Goal: Information Seeking & Learning: Learn about a topic

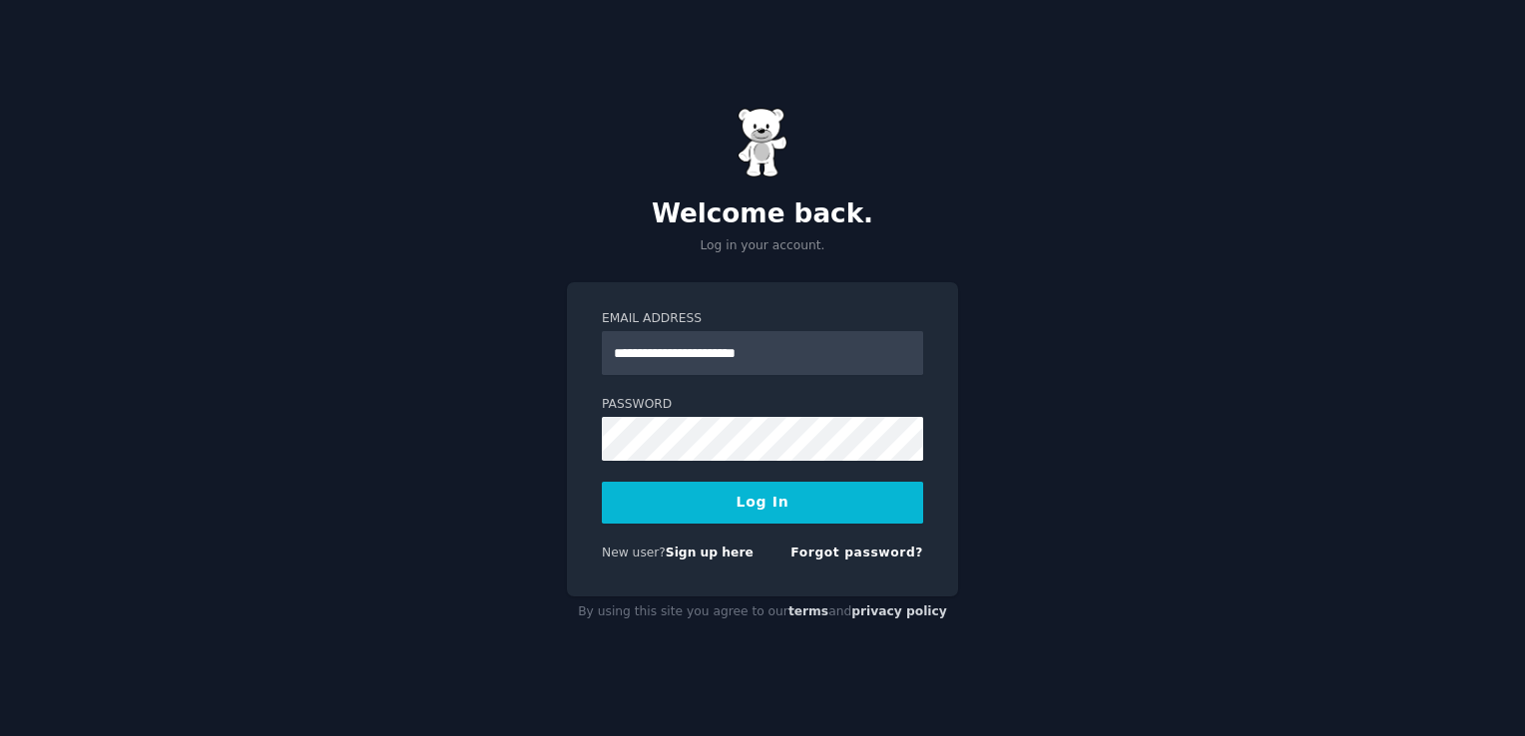
click at [602, 482] on button "Log In" at bounding box center [762, 503] width 321 height 42
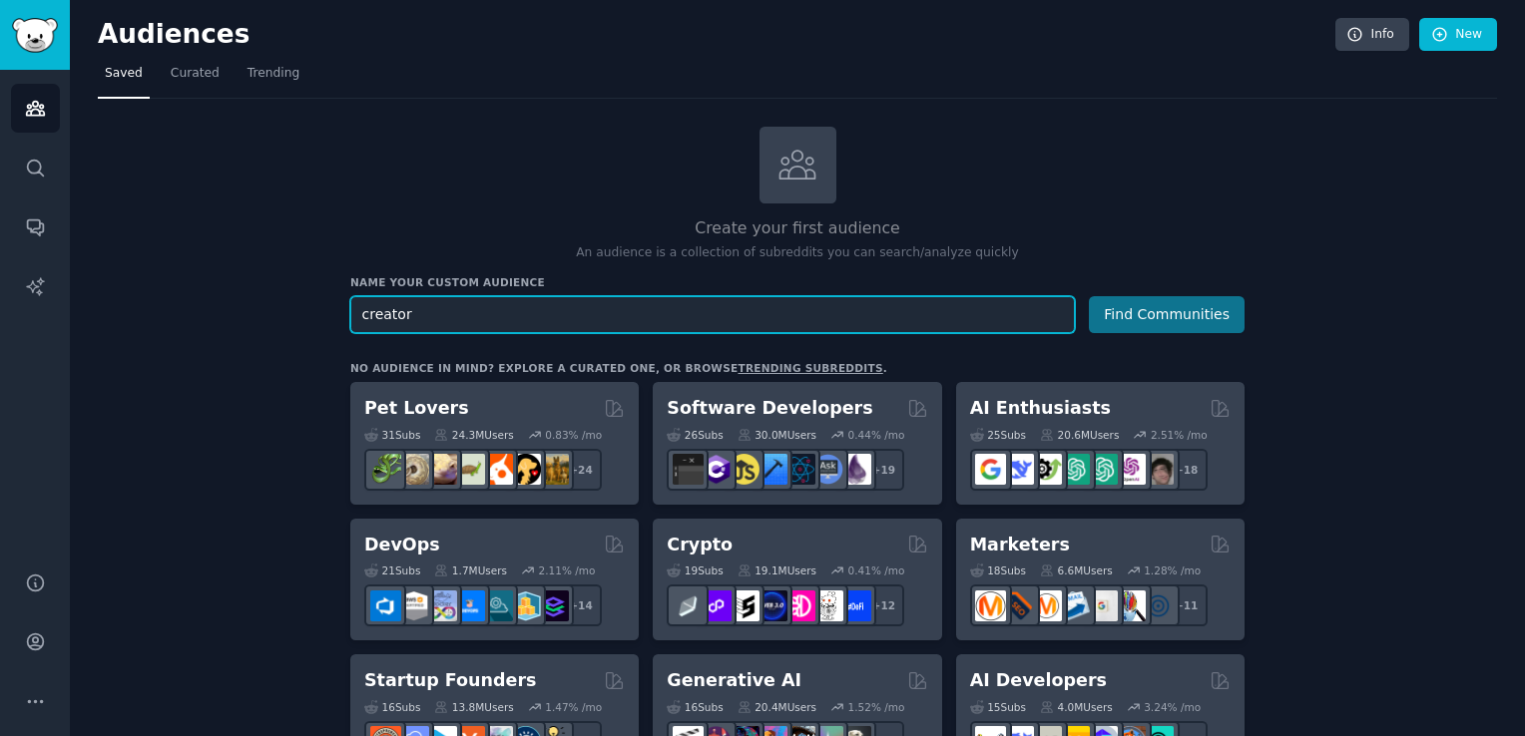
type input "creator"
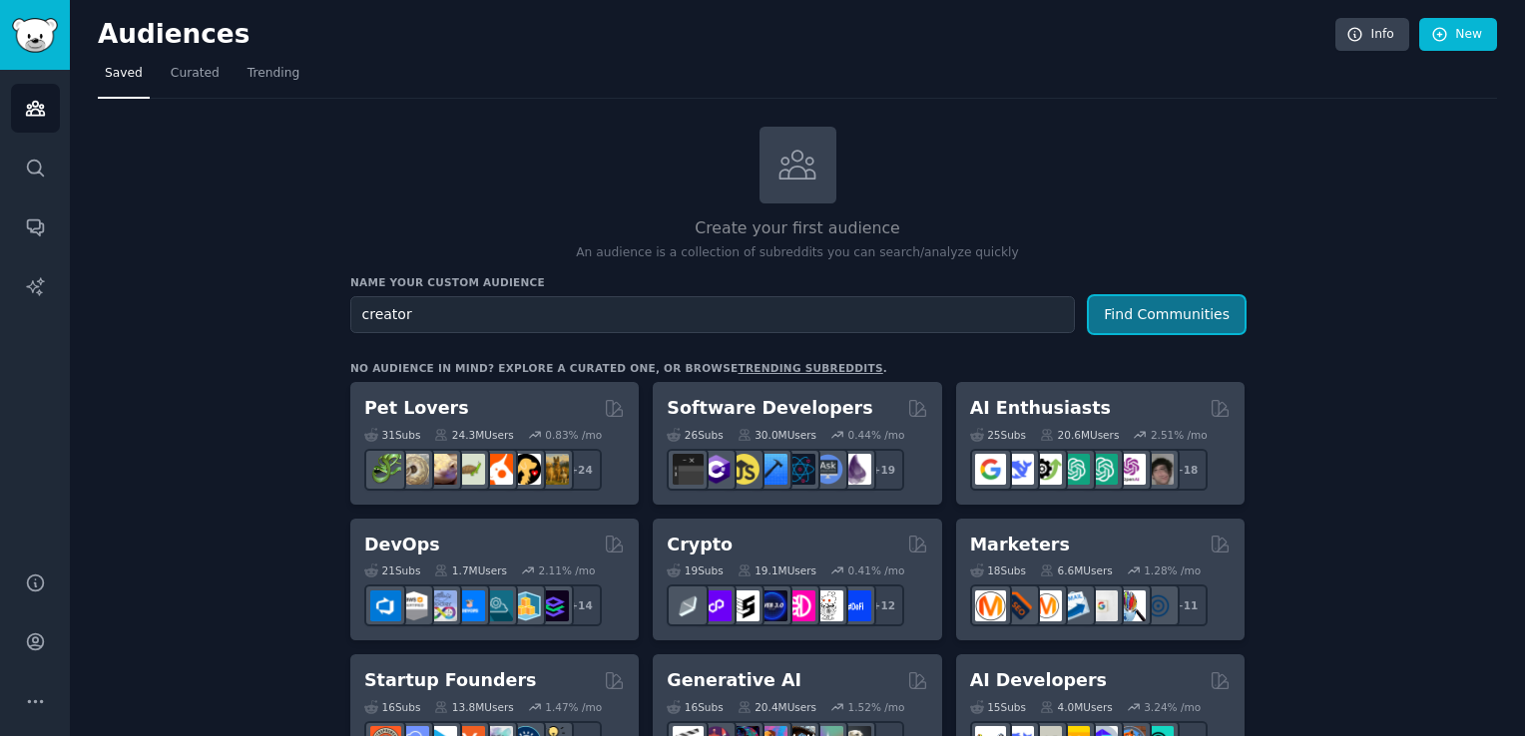
click at [1212, 302] on button "Find Communities" at bounding box center [1167, 314] width 156 height 37
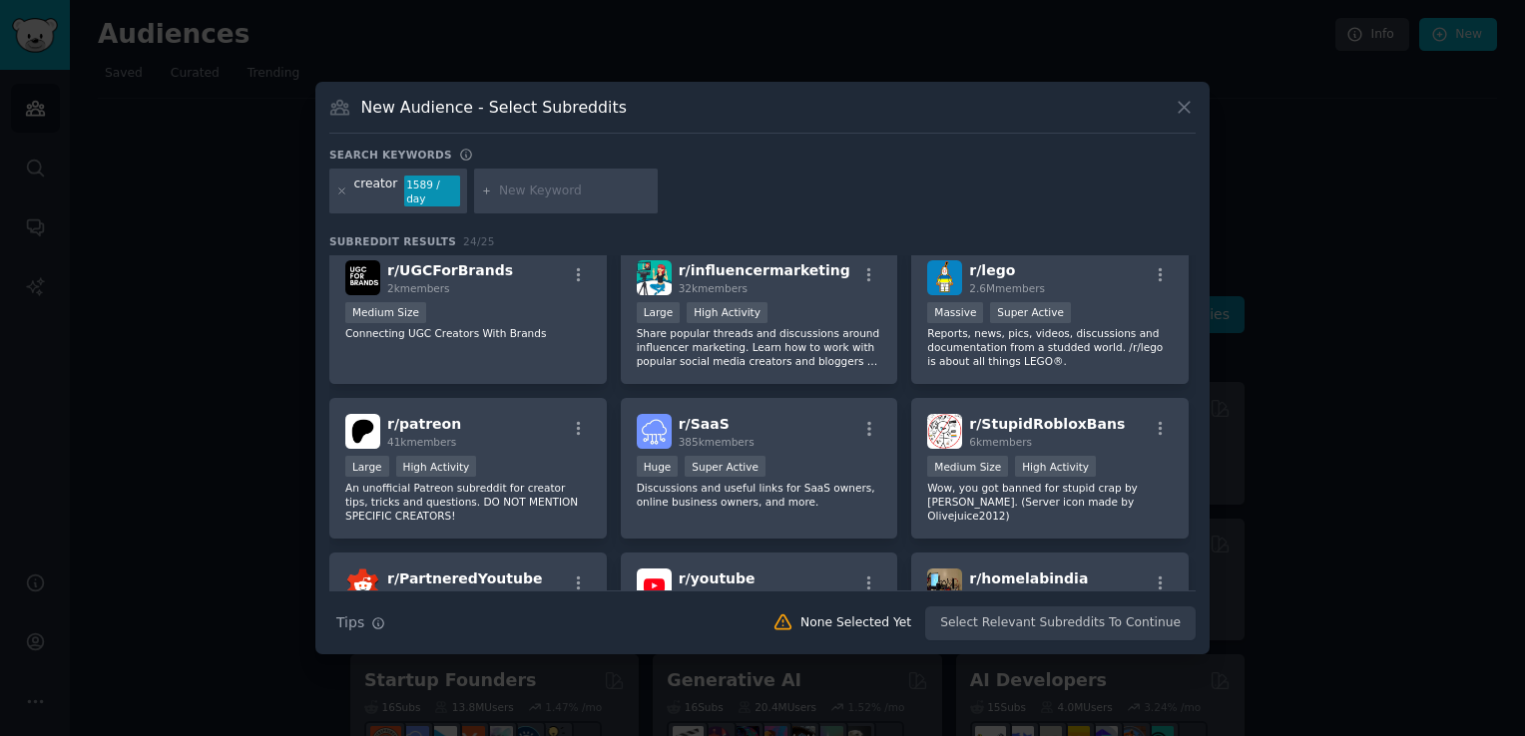
scroll to position [947, 0]
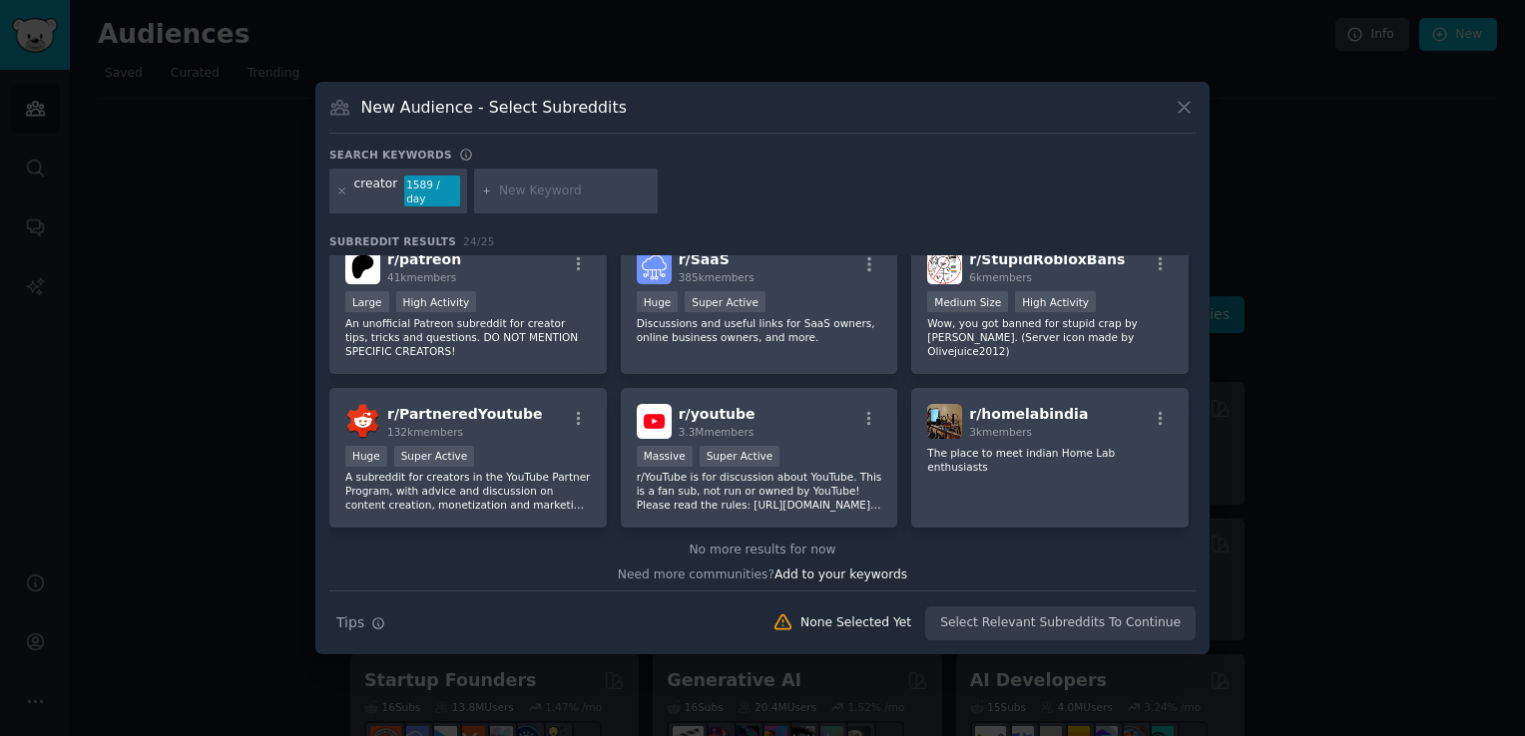
click at [1185, 113] on icon at bounding box center [1183, 107] width 11 height 11
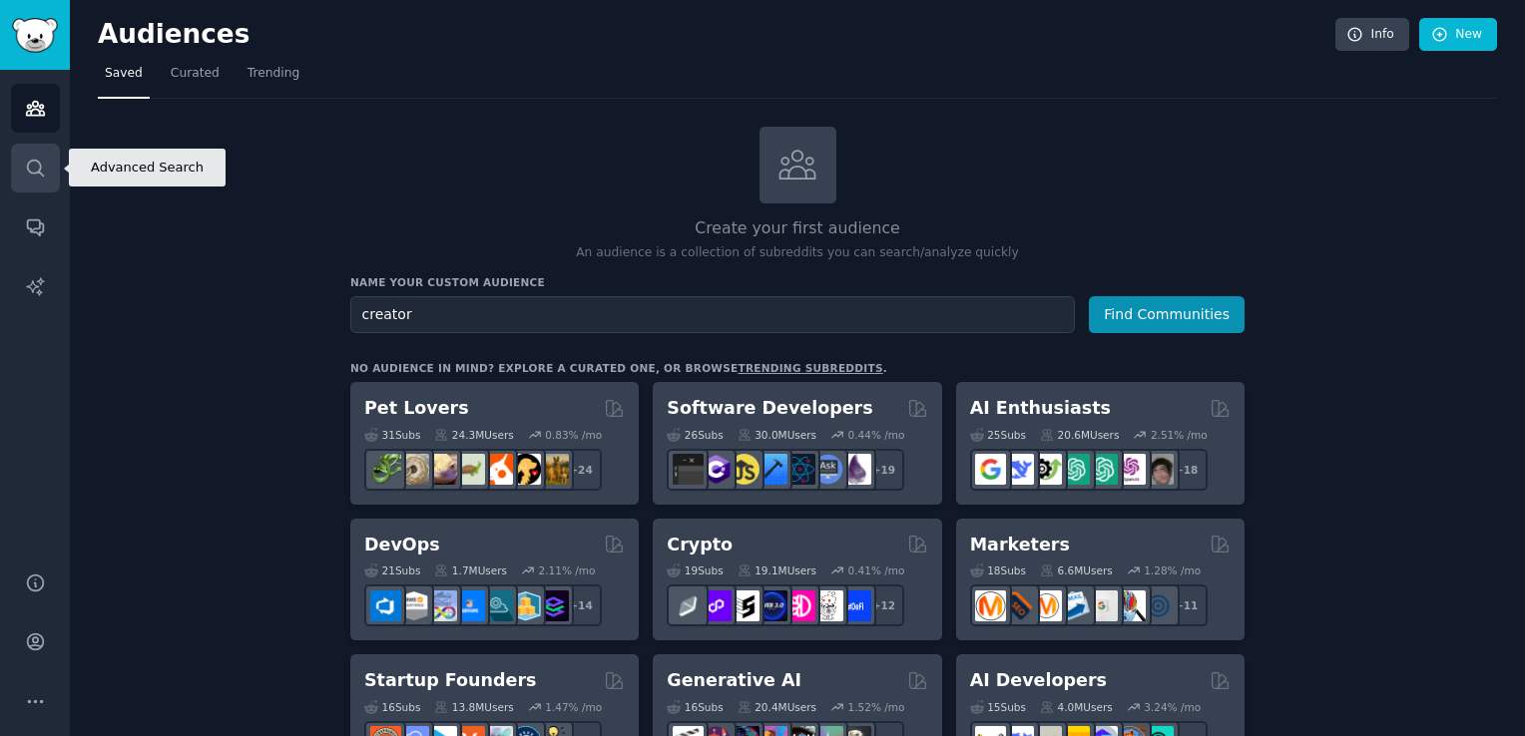
click at [41, 166] on icon "Sidebar" at bounding box center [35, 168] width 21 height 21
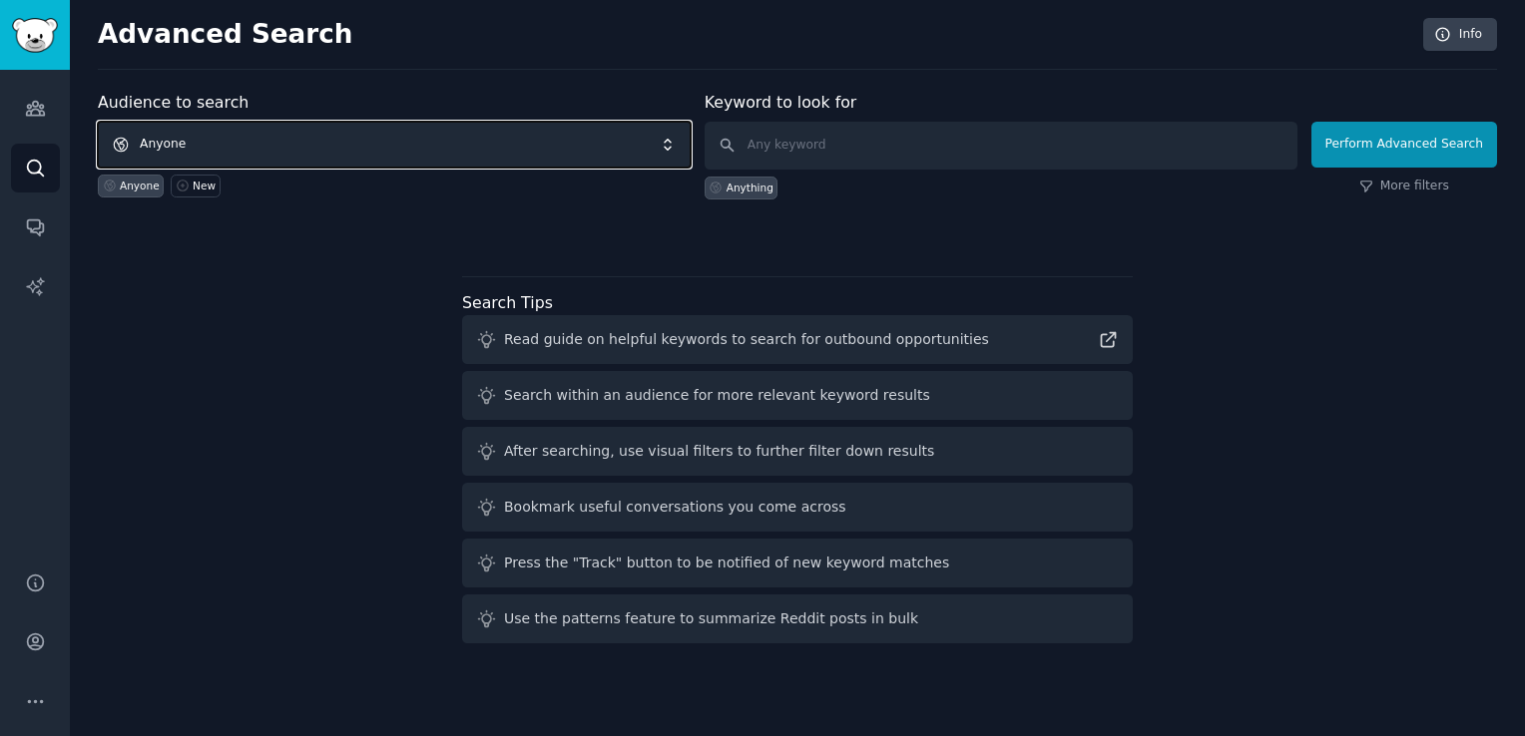
click at [305, 130] on span "Anyone" at bounding box center [394, 145] width 593 height 46
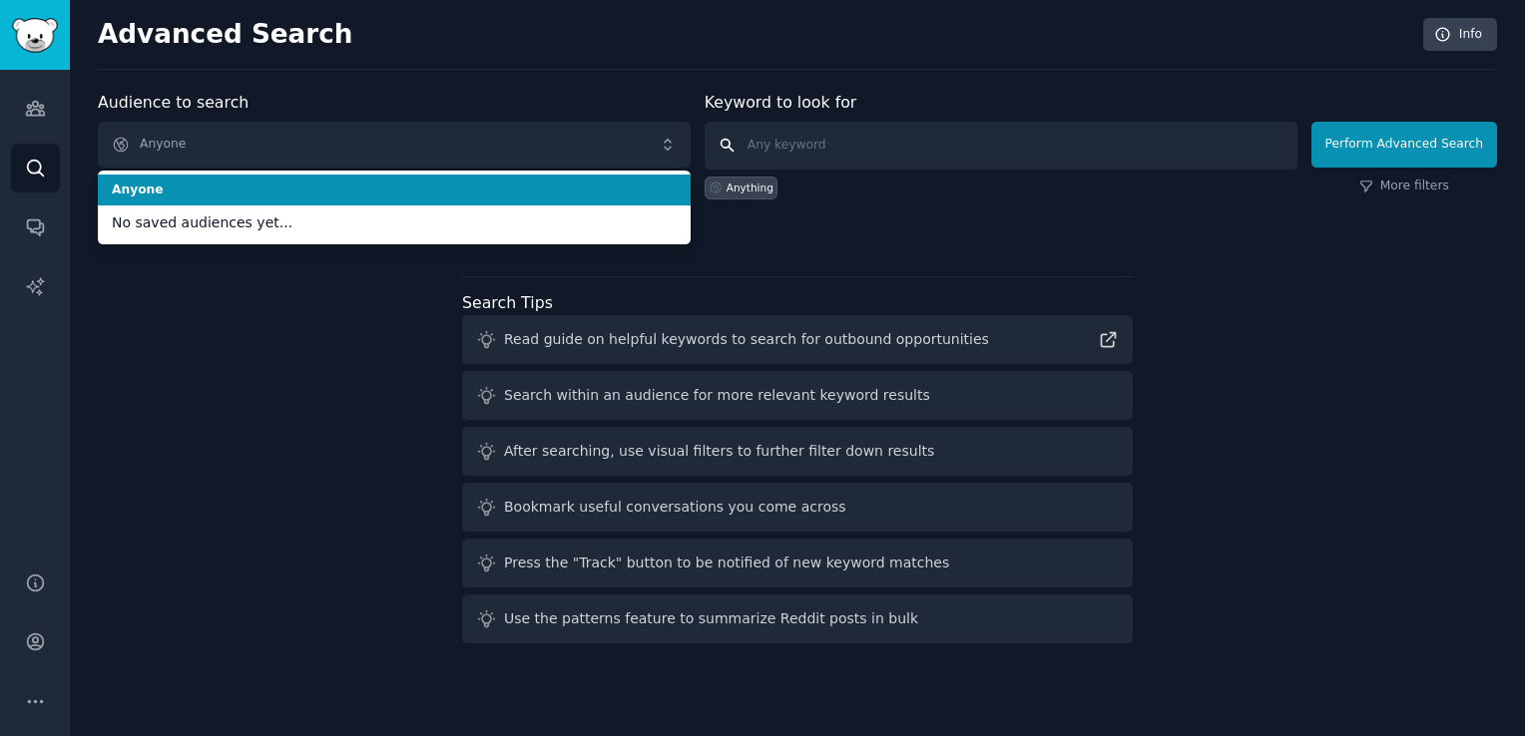
click at [785, 148] on input "text" at bounding box center [1000, 146] width 593 height 48
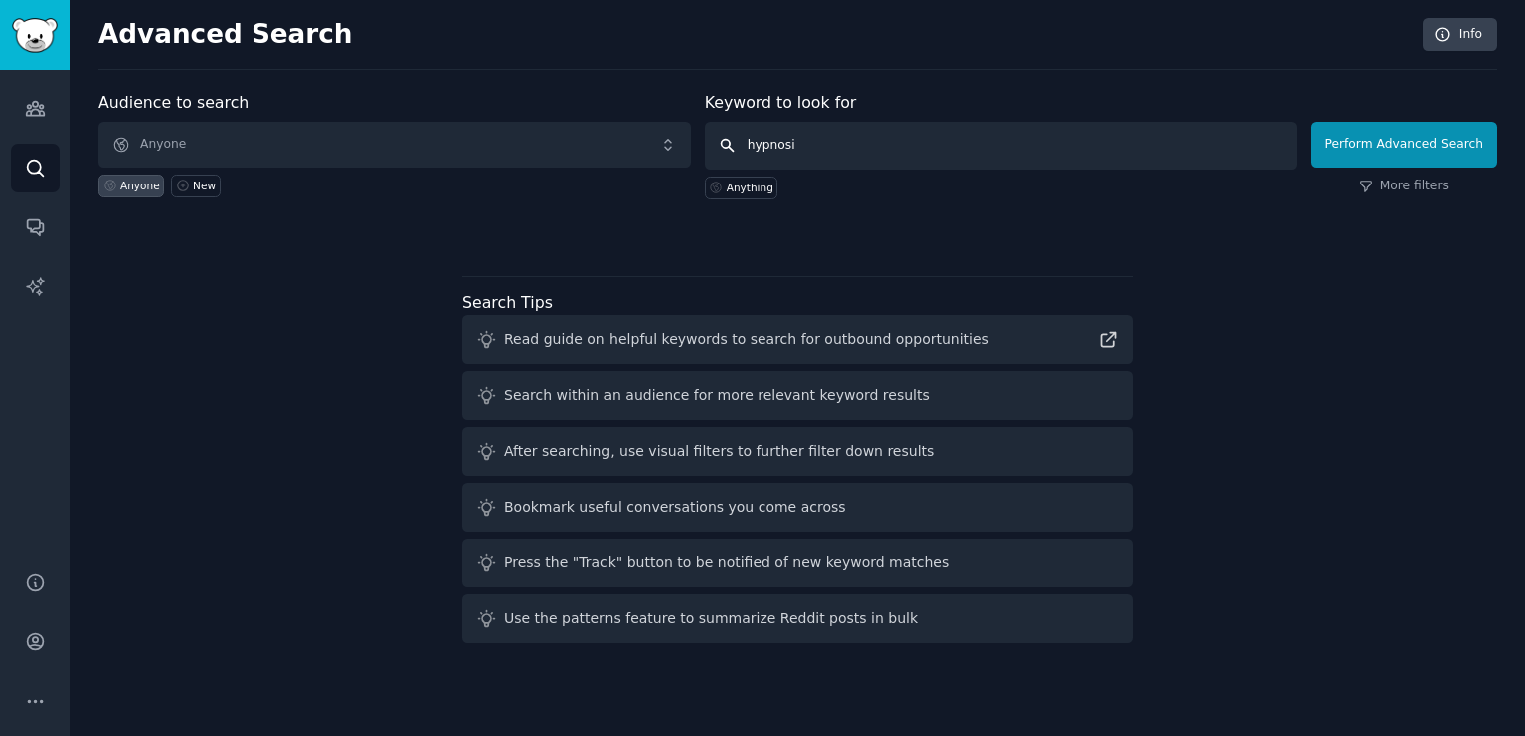
type input "hypnosis"
click button "Perform Advanced Search" at bounding box center [1404, 145] width 186 height 46
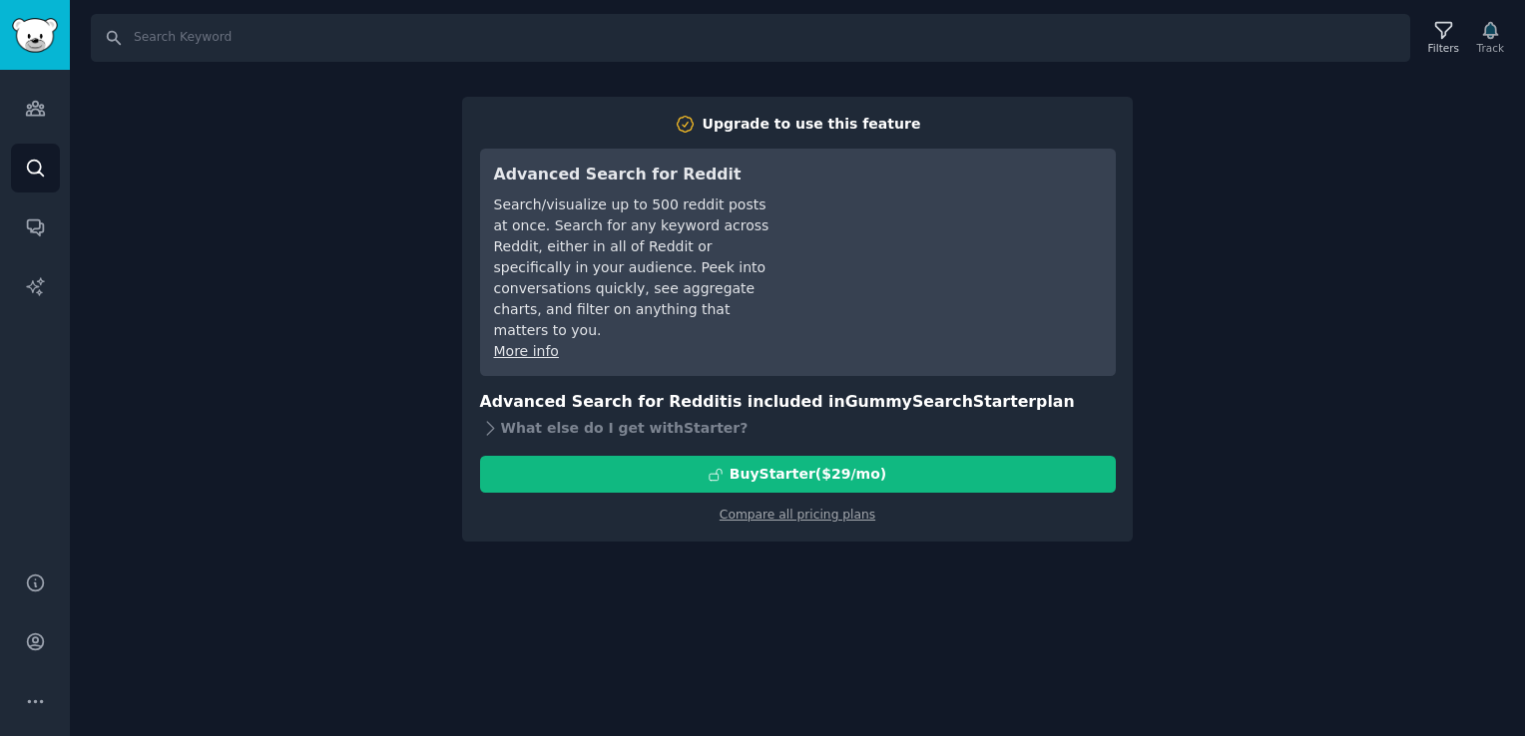
click at [1181, 171] on div "Search Filters Track Upgrade to use this feature Advanced Search for Reddit Sea…" at bounding box center [797, 368] width 1455 height 736
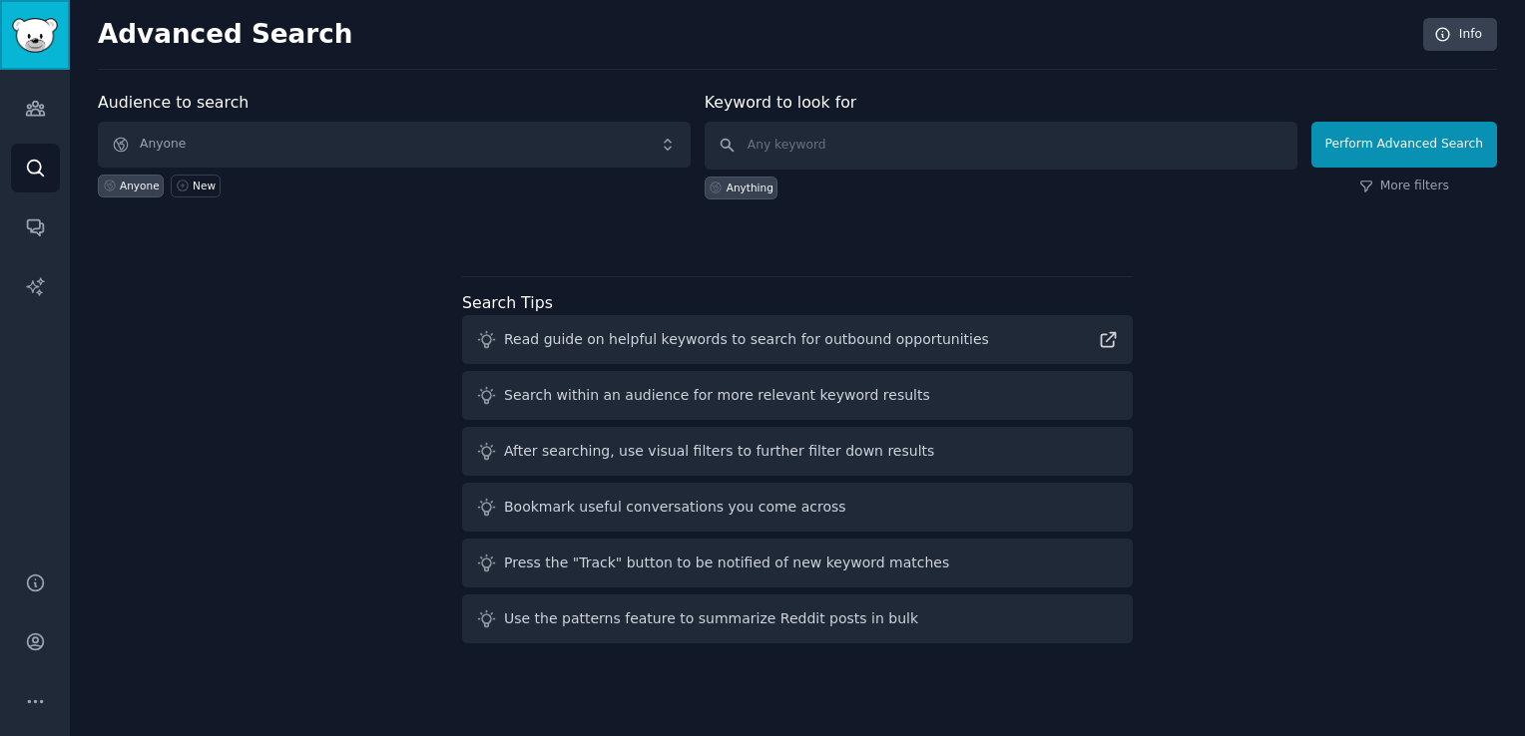
click at [32, 47] on img "Sidebar" at bounding box center [35, 35] width 46 height 35
